Goal: Information Seeking & Learning: Check status

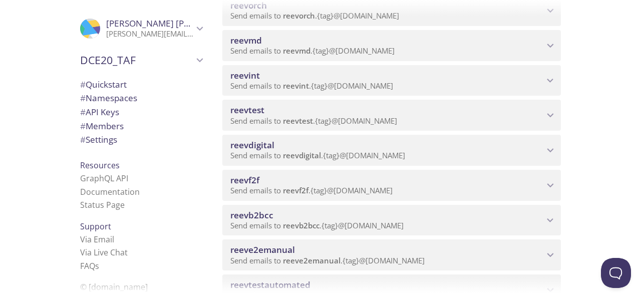
scroll to position [336, 0]
click at [335, 155] on span "Send emails to reevdigital . {tag} @[DOMAIN_NAME]" at bounding box center [317, 155] width 175 height 10
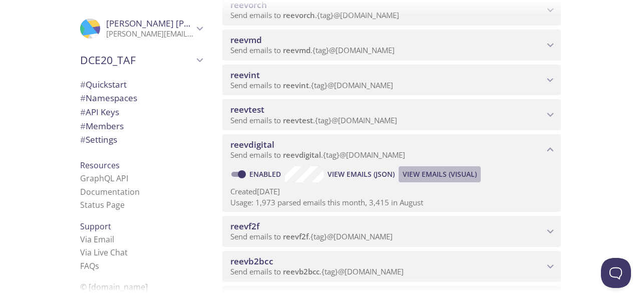
click at [426, 177] on span "View Emails (Visual)" at bounding box center [440, 174] width 74 height 12
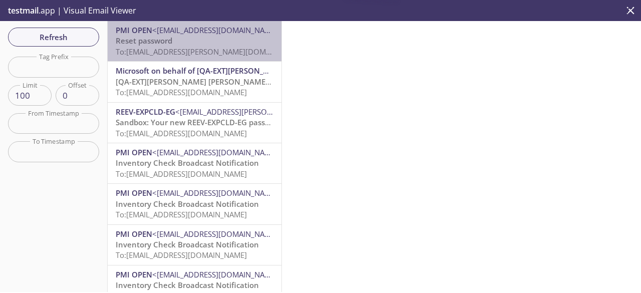
click at [214, 57] on span "To: [EMAIL_ADDRESS][PERSON_NAME][DOMAIN_NAME]" at bounding box center [210, 52] width 189 height 10
